Goal: Navigation & Orientation: Go to known website

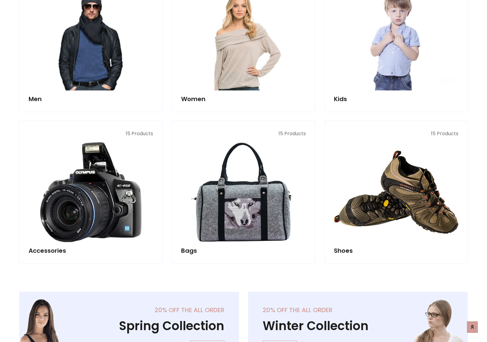
scroll to position [204, 0]
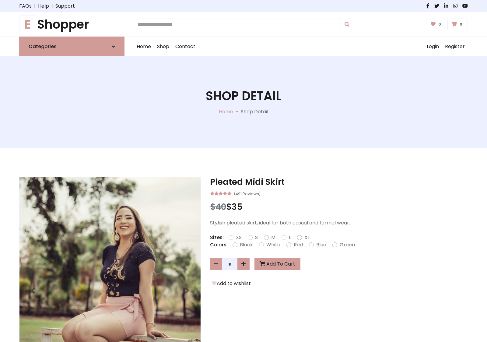
click at [72, 24] on h1 "E Shopper" at bounding box center [71, 24] width 105 height 15
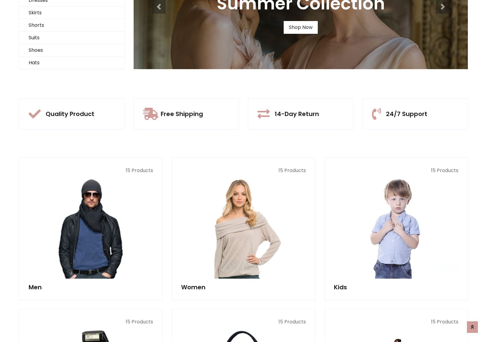
scroll to position [59, 0]
